Goal: Task Accomplishment & Management: Use online tool/utility

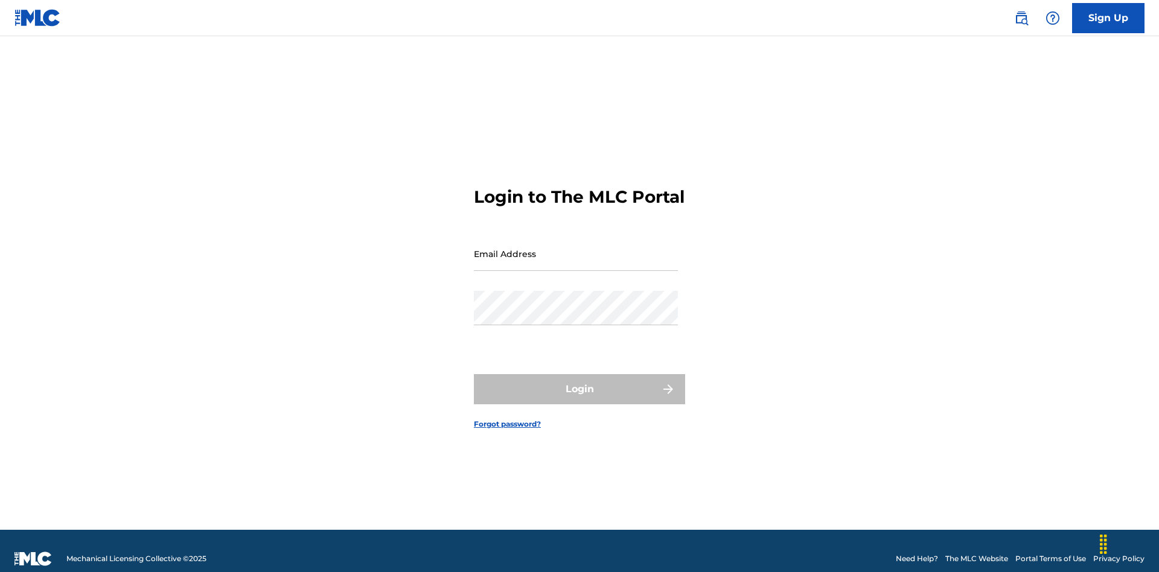
scroll to position [16, 0]
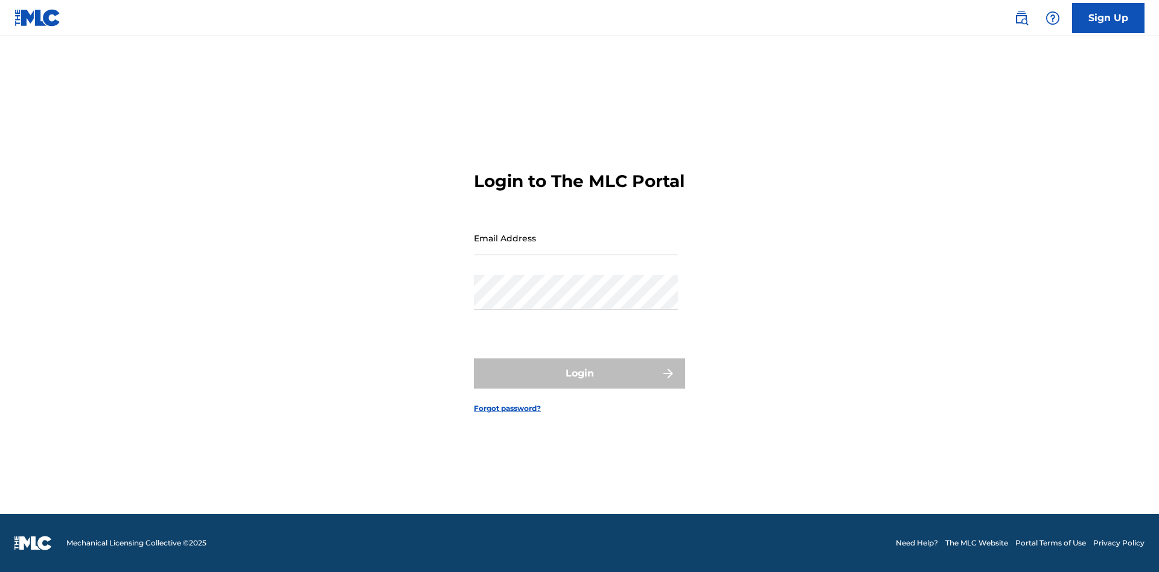
click at [576, 248] on input "Email Address" at bounding box center [576, 238] width 204 height 34
type input "[EMAIL_ADDRESS][DOMAIN_NAME]"
click at [580, 384] on button "Login" at bounding box center [579, 374] width 211 height 30
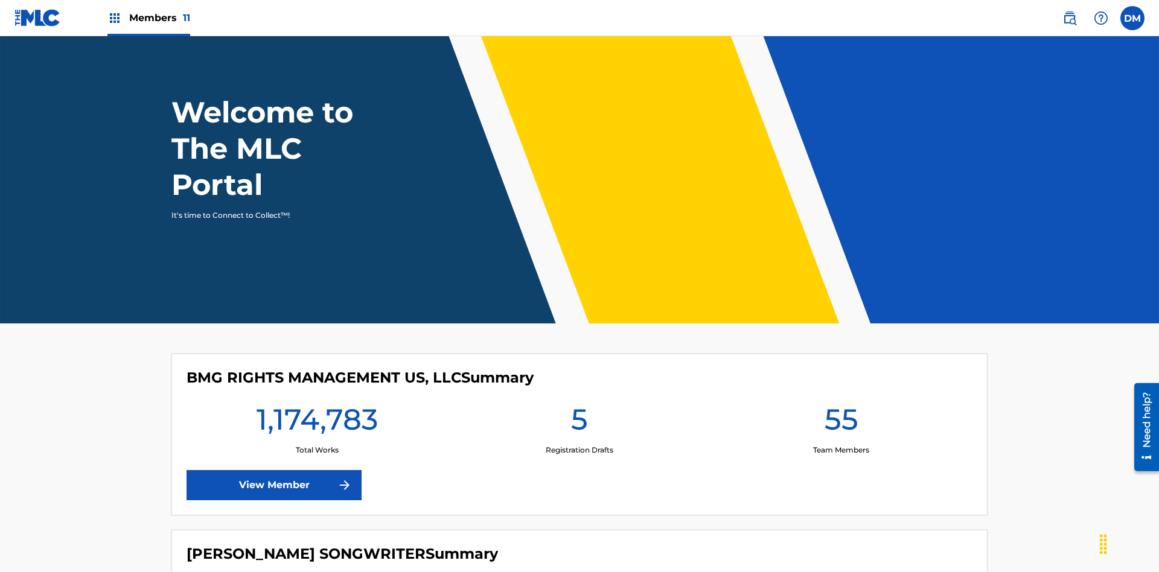
click at [149, 18] on span "Members 11" at bounding box center [159, 18] width 61 height 14
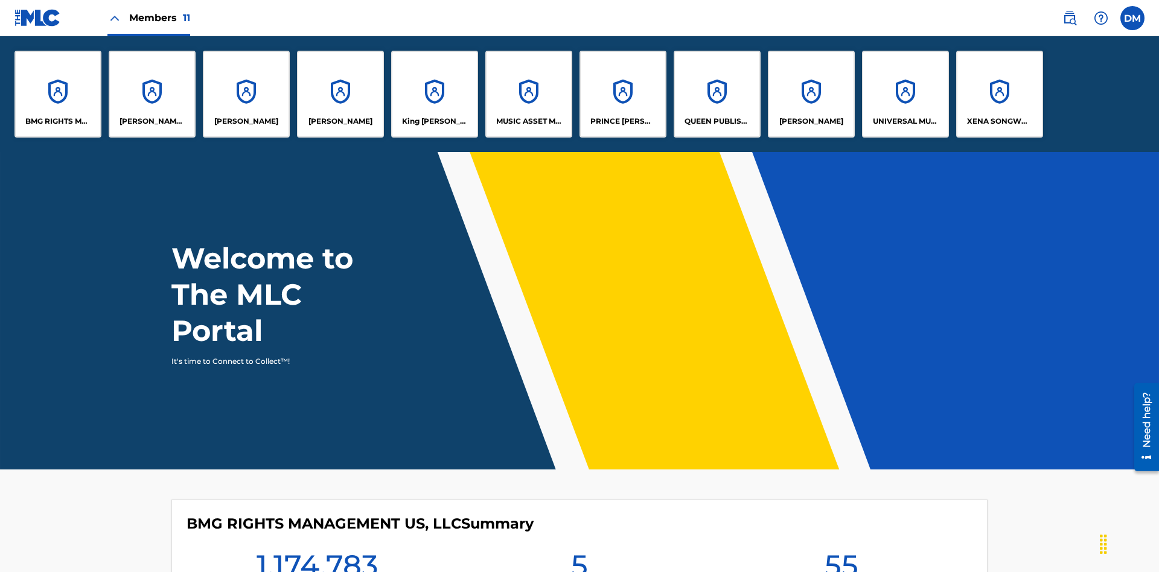
click at [152, 121] on p "[PERSON_NAME] SONGWRITER" at bounding box center [153, 121] width 66 height 11
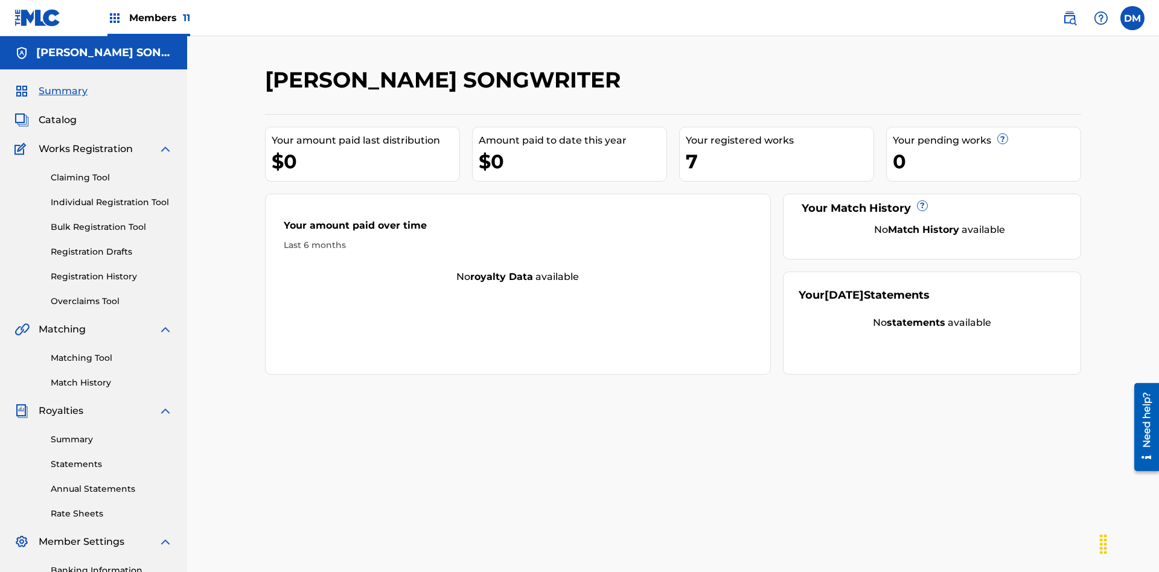
click at [112, 295] on link "Overclaims Tool" at bounding box center [112, 301] width 122 height 13
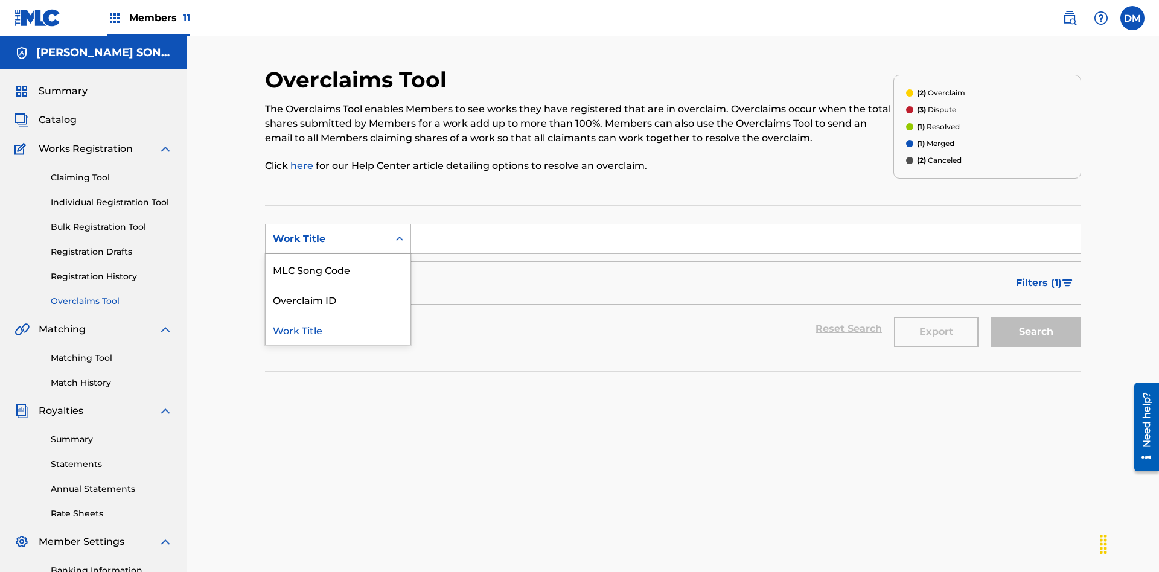
click at [338, 254] on div "MLC Song Code" at bounding box center [338, 269] width 145 height 30
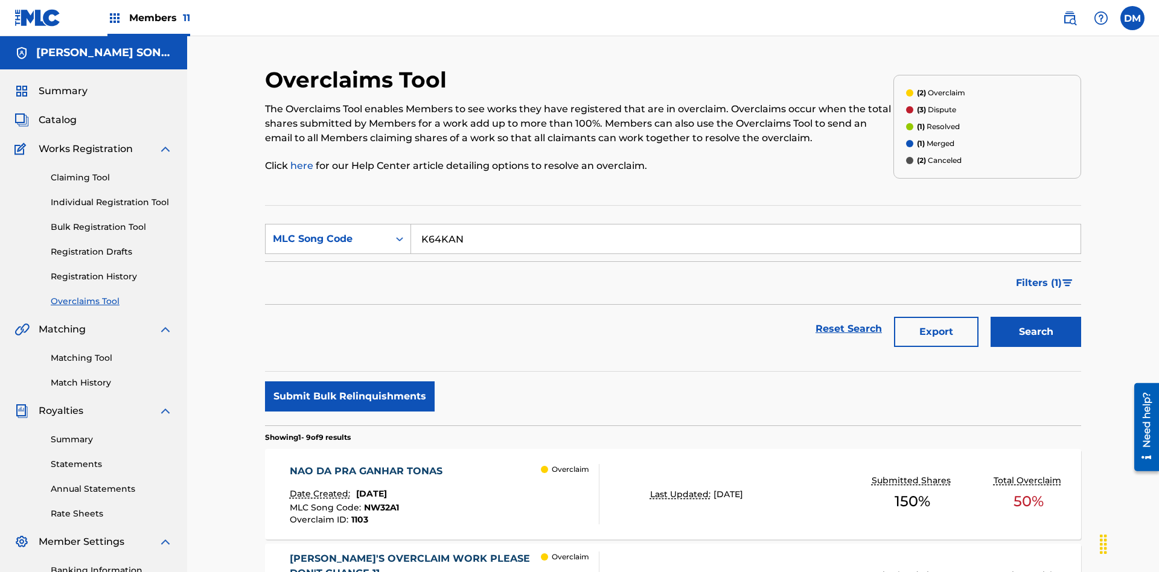
type input "K64KAN"
click at [1036, 317] on button "Search" at bounding box center [1036, 332] width 91 height 30
